Goal: Information Seeking & Learning: Learn about a topic

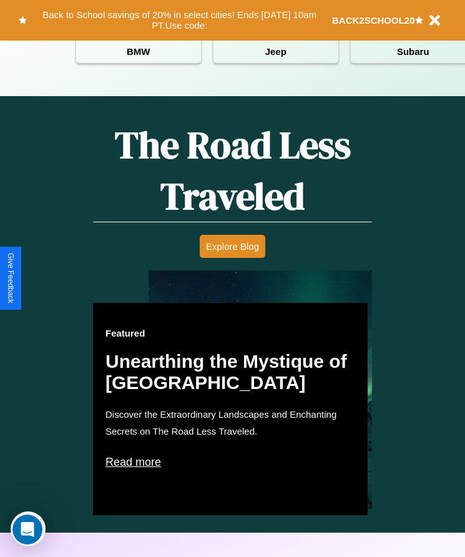
scroll to position [716, 0]
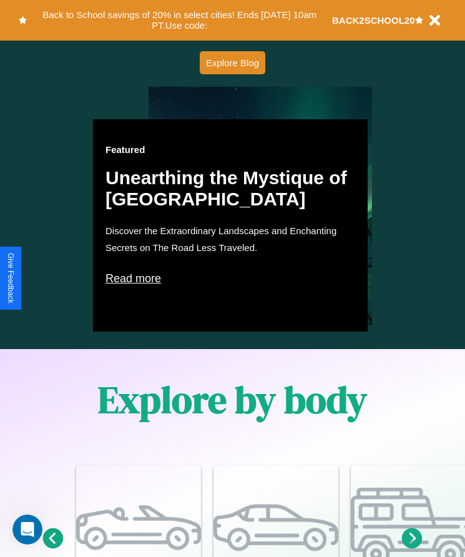
click at [230, 278] on p "Read more" at bounding box center [230, 278] width 250 height 20
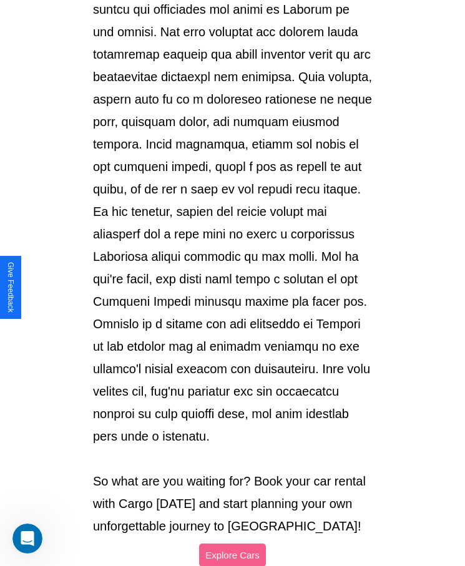
scroll to position [1319, 0]
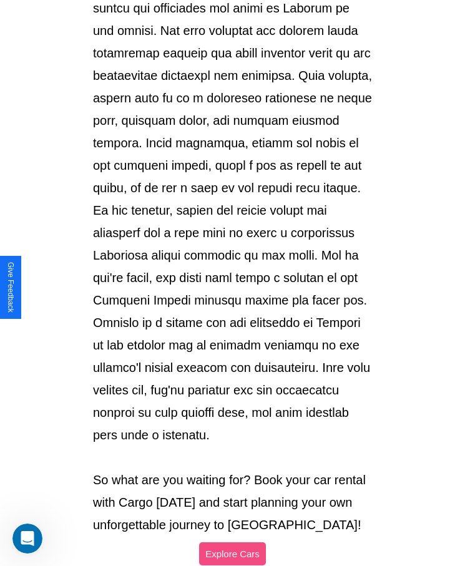
click at [232, 542] on button "Explore Cars" at bounding box center [232, 553] width 67 height 23
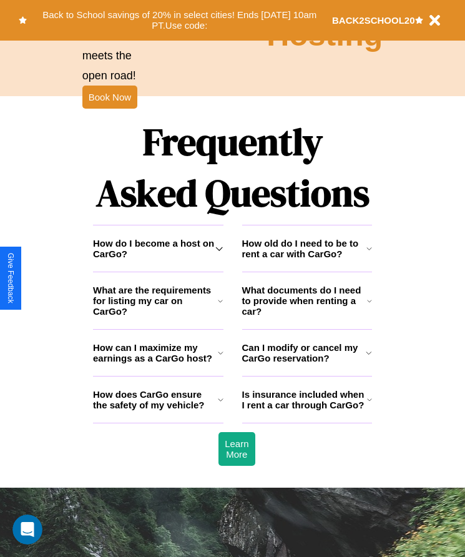
scroll to position [1628, 0]
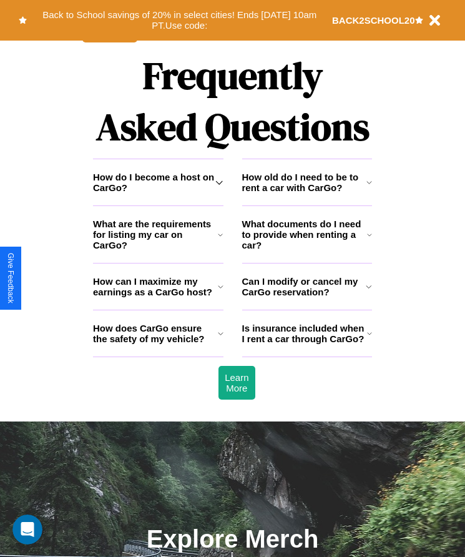
click at [306, 344] on h3 "Is insurance included when I rent a car through CarGo?" at bounding box center [304, 333] width 125 height 21
click at [369, 240] on icon at bounding box center [369, 235] width 5 height 10
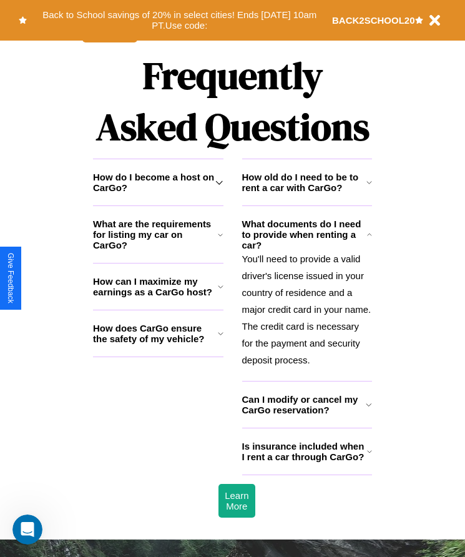
click at [369, 456] on icon at bounding box center [369, 451] width 5 height 10
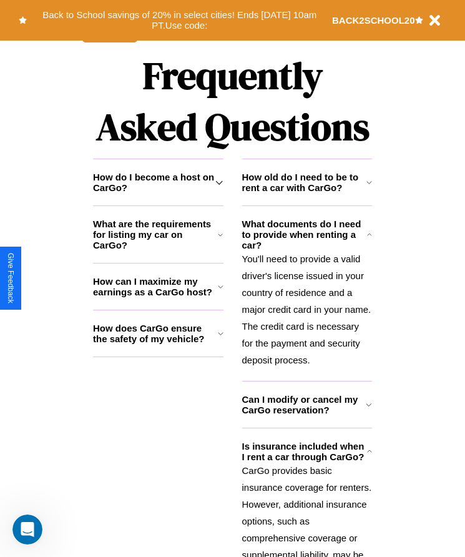
click at [306, 313] on p "You'll need to provide a valid driver's license issued in your country of resid…" at bounding box center [307, 309] width 130 height 118
click at [220, 338] on icon at bounding box center [221, 333] width 6 height 10
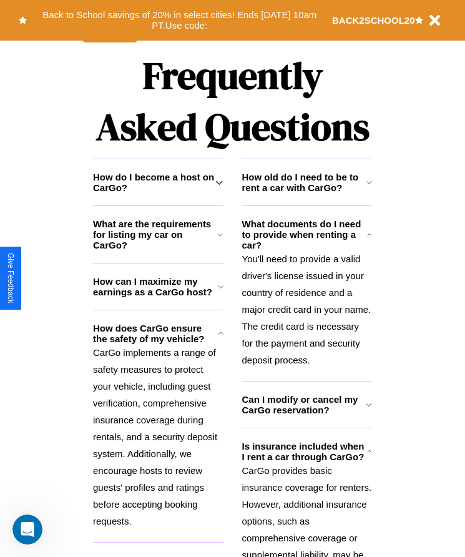
click at [220, 240] on icon at bounding box center [220, 235] width 5 height 10
